Goal: Find contact information: Find contact information

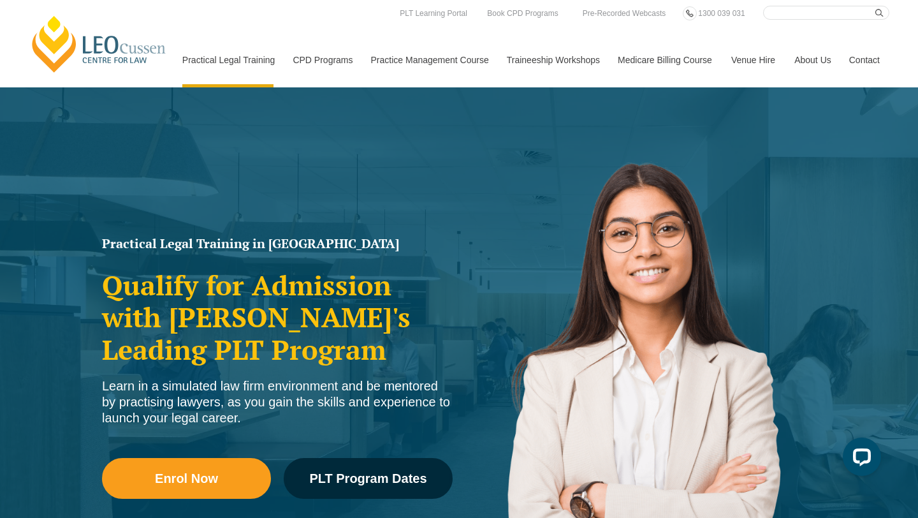
click at [866, 64] on link "Contact" at bounding box center [865, 60] width 50 height 55
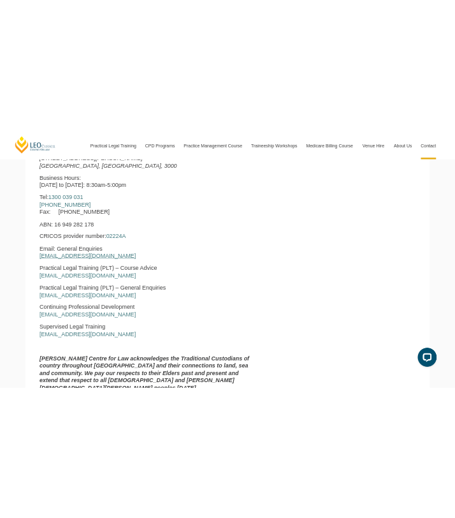
scroll to position [567, 0]
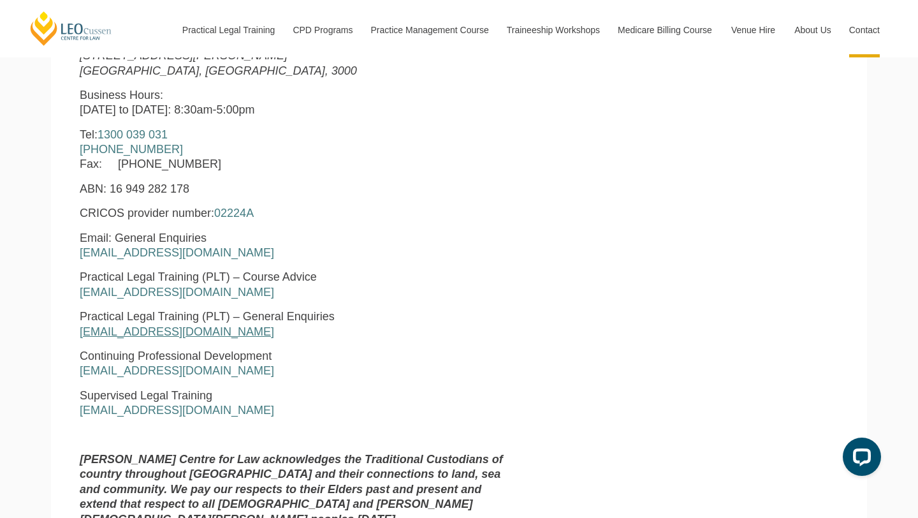
click at [182, 334] on link "[EMAIL_ADDRESS][DOMAIN_NAME]" at bounding box center [177, 331] width 194 height 13
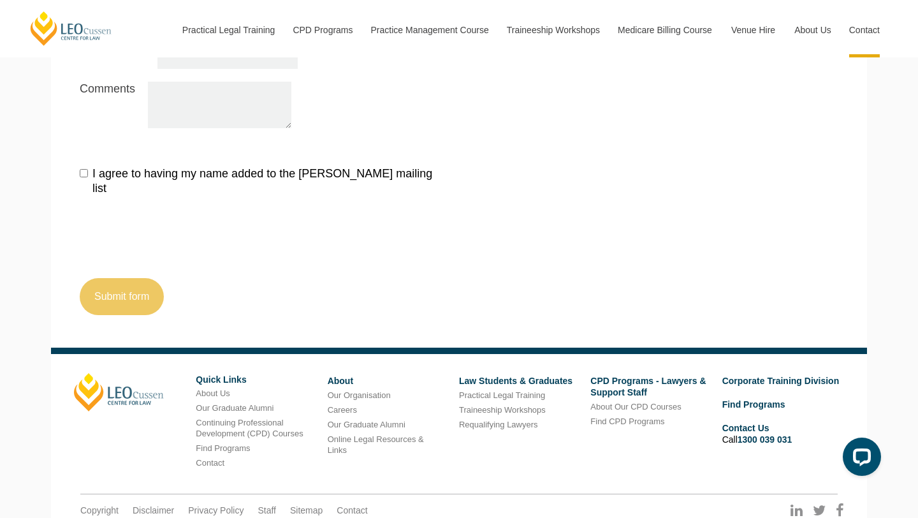
scroll to position [1485, 0]
